Goal: Book appointment/travel/reservation

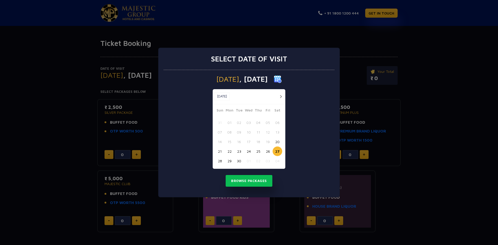
click at [277, 152] on button "27" at bounding box center [278, 152] width 10 height 10
click at [277, 150] on button "27" at bounding box center [278, 152] width 10 height 10
click at [259, 184] on button "Browse Packages" at bounding box center [249, 181] width 47 height 12
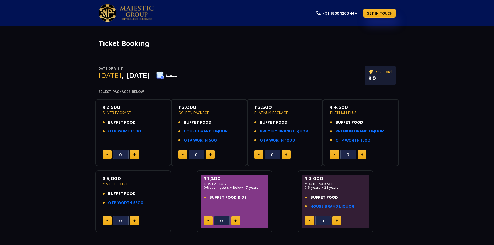
click at [61, 105] on div "Date of Visit [DATE] Change Your Total ₹ 0 Select Packages Below ₹ 2,500 SILVER…" at bounding box center [247, 140] width 494 height 185
click at [134, 153] on button at bounding box center [134, 154] width 9 height 9
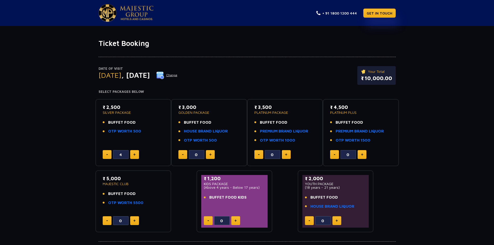
click at [134, 153] on button at bounding box center [134, 154] width 9 height 9
type input "6"
